Goal: Navigation & Orientation: Find specific page/section

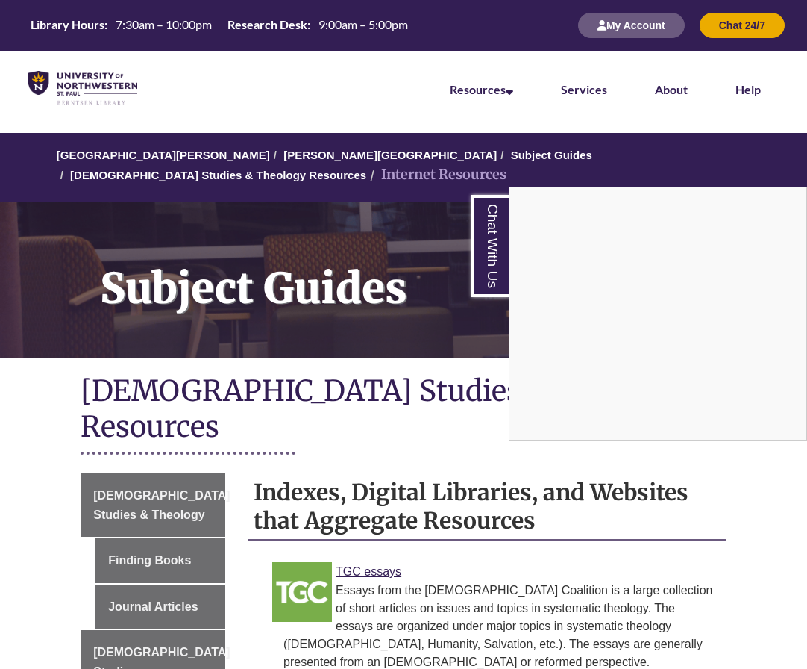
click at [674, 81] on li "About" at bounding box center [671, 88] width 81 height 75
click at [669, 94] on link "About" at bounding box center [671, 90] width 33 height 16
click at [90, 83] on img at bounding box center [82, 88] width 109 height 34
